Goal: Obtain resource: Obtain resource

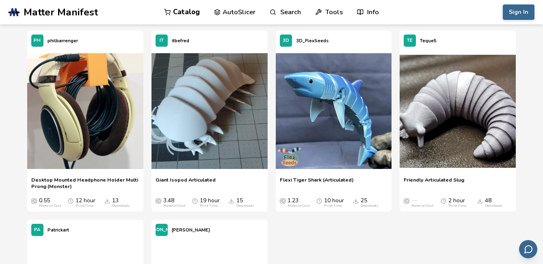
scroll to position [2517, 0]
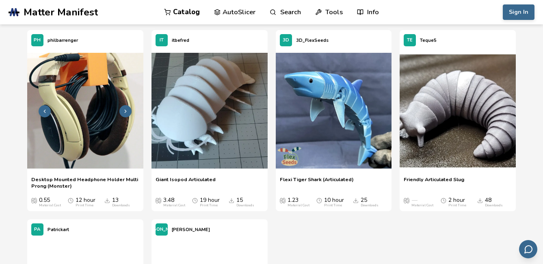
click at [95, 134] on img at bounding box center [85, 111] width 116 height 116
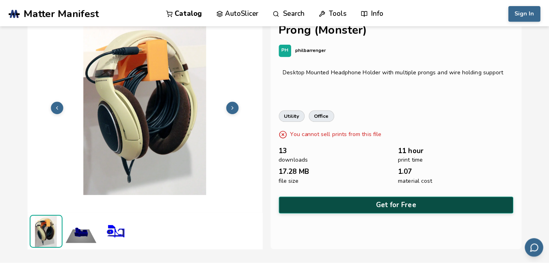
scroll to position [15, 0]
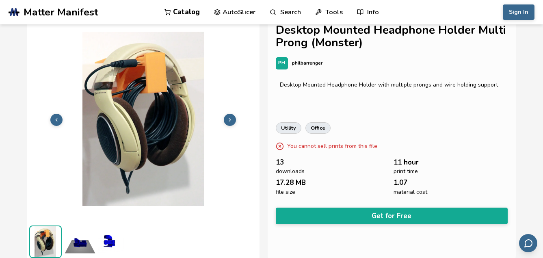
click at [312, 204] on div "Desktop Mounted Headphone Holder Multi Prong (Monster) PH philbarrenger Desktop…" at bounding box center [392, 138] width 248 height 244
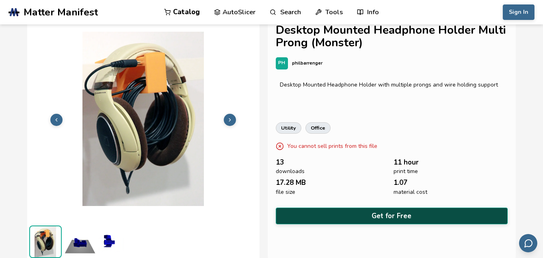
click at [313, 215] on button "Get for Free" at bounding box center [392, 215] width 232 height 17
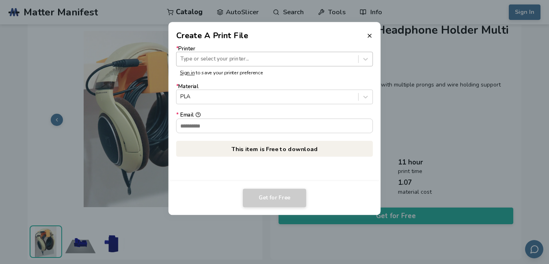
click at [263, 59] on div at bounding box center [267, 59] width 174 height 8
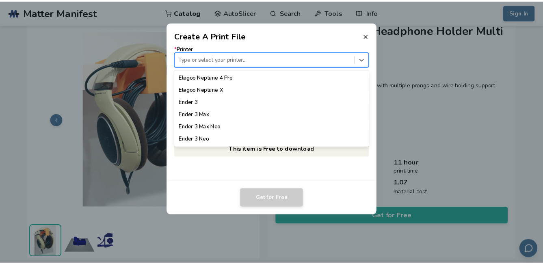
scroll to position [406, 0]
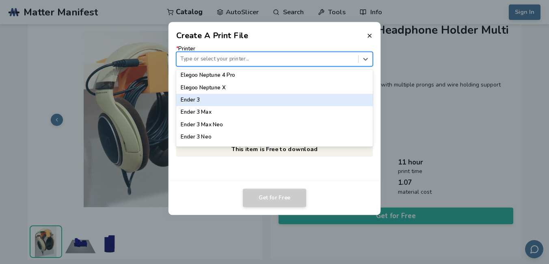
click at [231, 95] on div "Ender 3" at bounding box center [274, 100] width 197 height 12
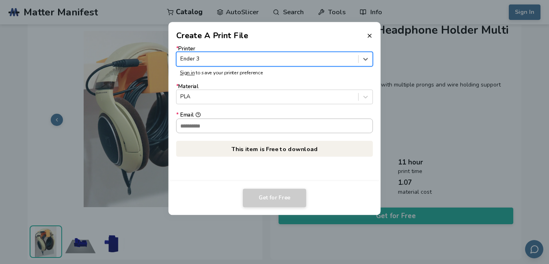
click at [224, 127] on input "* Email" at bounding box center [275, 126] width 196 height 14
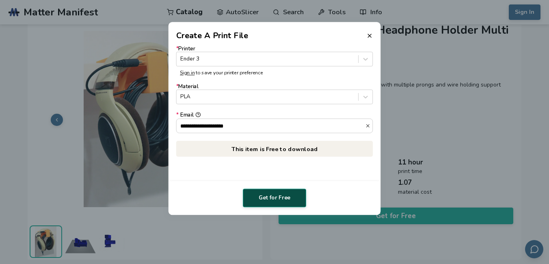
type input "**********"
click at [279, 196] on button "Get for Free" at bounding box center [274, 198] width 63 height 19
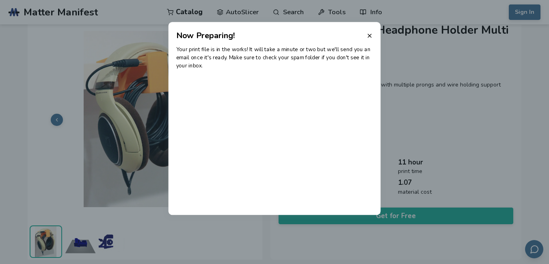
click at [227, 192] on div "Your print file is in the works! It will take a minute or two but we'll send yo…" at bounding box center [275, 128] width 212 height 173
click at [311, 127] on div "Your print file is in the works! It will take a minute or two but we'll send yo…" at bounding box center [275, 128] width 212 height 173
click at [369, 35] on icon at bounding box center [369, 35] width 6 height 6
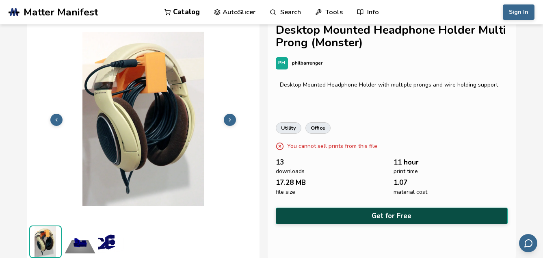
click at [335, 210] on button "Get for Free" at bounding box center [392, 215] width 232 height 17
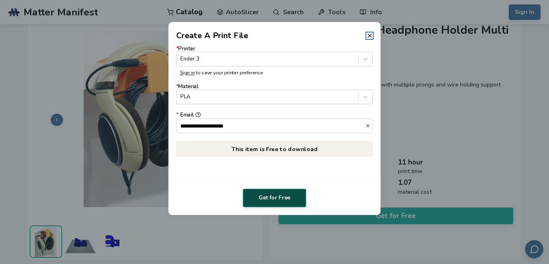
click at [264, 194] on button "Get for Free" at bounding box center [274, 198] width 63 height 19
click at [369, 37] on icon at bounding box center [369, 35] width 6 height 6
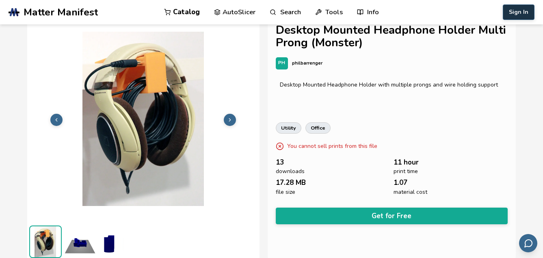
click at [523, 13] on button "Sign In" at bounding box center [519, 11] width 32 height 15
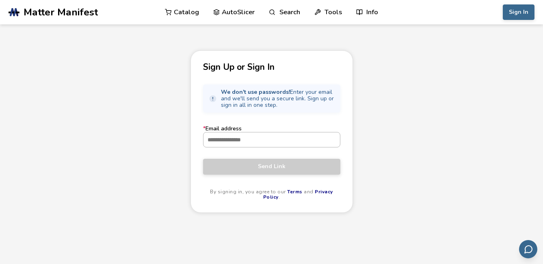
click at [270, 141] on input "* Email address" at bounding box center [271, 139] width 136 height 15
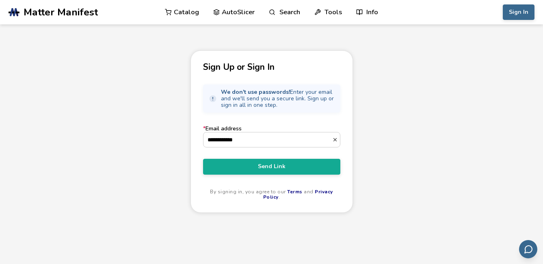
drag, startPoint x: 406, startPoint y: 191, endPoint x: 384, endPoint y: 180, distance: 24.7
click at [406, 190] on div "**********" at bounding box center [271, 170] width 543 height 241
click at [264, 144] on input "**********" at bounding box center [267, 139] width 129 height 15
type input "**********"
click at [203, 159] on button "Send Link" at bounding box center [271, 166] width 137 height 15
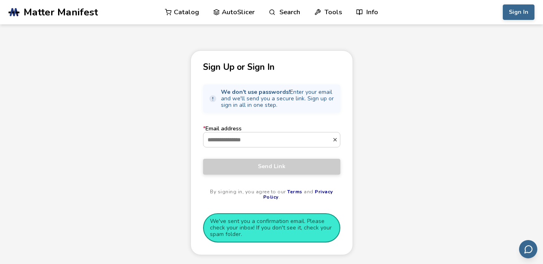
click at [248, 95] on span "We don't use passwords! Enter your email and we'll send you a secure link. Sign…" at bounding box center [278, 98] width 114 height 19
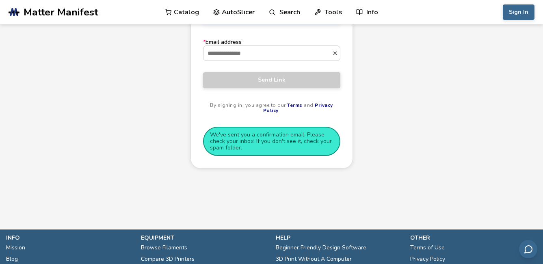
scroll to position [55, 0]
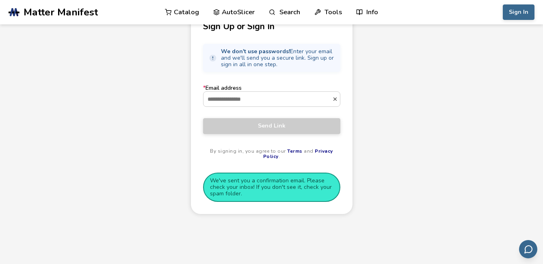
drag, startPoint x: 256, startPoint y: 182, endPoint x: 294, endPoint y: 177, distance: 38.5
click at [257, 182] on aside "We've sent you a confirmation email. Please check your inbox! If you don't see …" at bounding box center [271, 187] width 137 height 29
click at [305, 173] on aside "We've sent you a confirmation email. Please check your inbox! If you don't see …" at bounding box center [271, 187] width 137 height 29
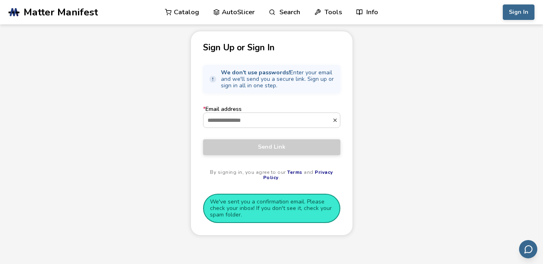
scroll to position [0, 0]
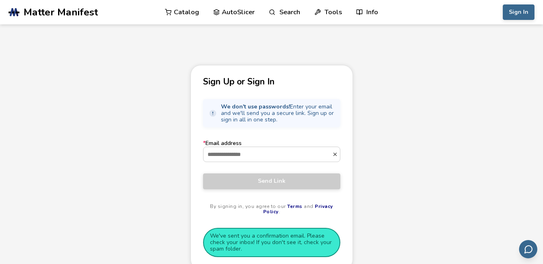
click at [260, 109] on span "We don't use passwords! Enter your email and we'll send you a secure link. Sign…" at bounding box center [278, 113] width 114 height 19
drag, startPoint x: 205, startPoint y: 104, endPoint x: 208, endPoint y: 108, distance: 5.2
click at [205, 106] on div "We don't use passwords! Enter your email and we'll send you a secure link. Sign…" at bounding box center [271, 113] width 137 height 28
click at [529, 12] on button "Sign In" at bounding box center [519, 11] width 32 height 15
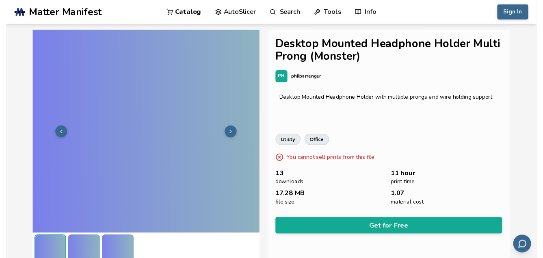
scroll to position [15, 0]
